Goal: Transaction & Acquisition: Purchase product/service

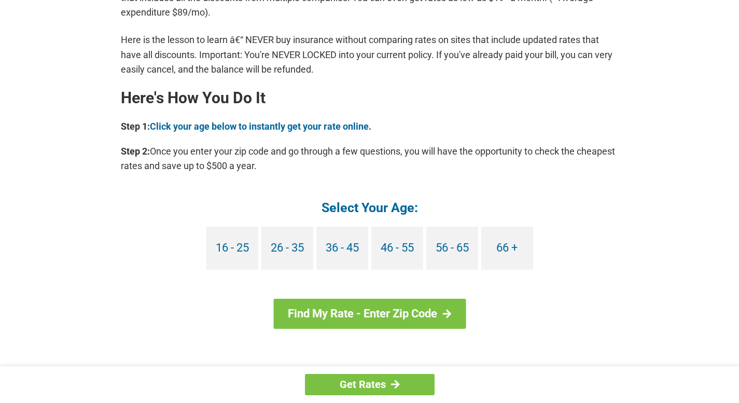
scroll to position [933, 0]
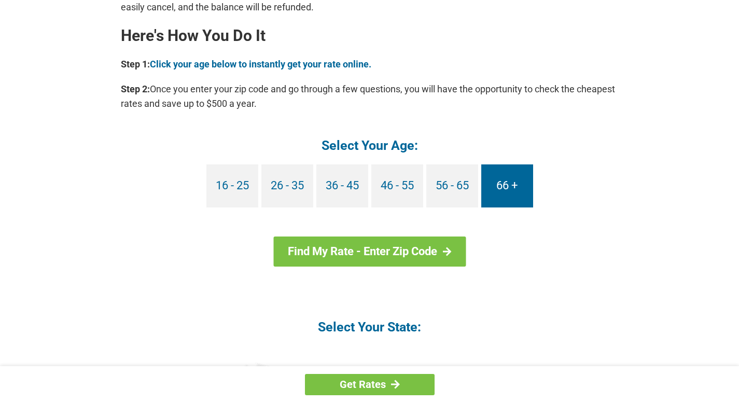
click at [513, 182] on link "66 +" at bounding box center [507, 185] width 52 height 43
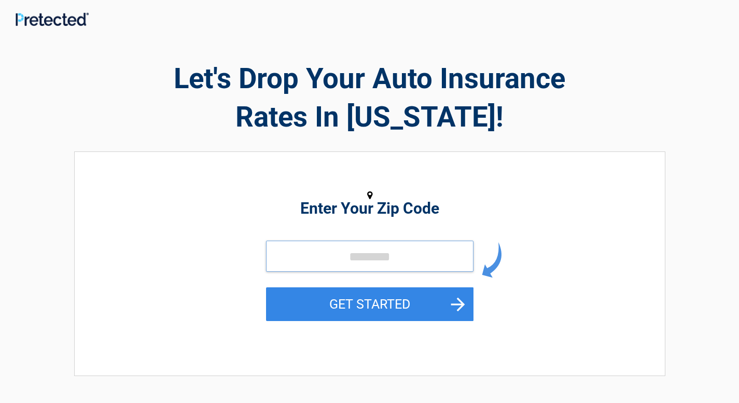
click at [327, 259] on input "tel" at bounding box center [369, 255] width 207 height 31
drag, startPoint x: 329, startPoint y: 291, endPoint x: 339, endPoint y: 278, distance: 16.2
click at [337, 283] on form "GET STARTED" at bounding box center [369, 292] width 207 height 104
